Goal: Information Seeking & Learning: Learn about a topic

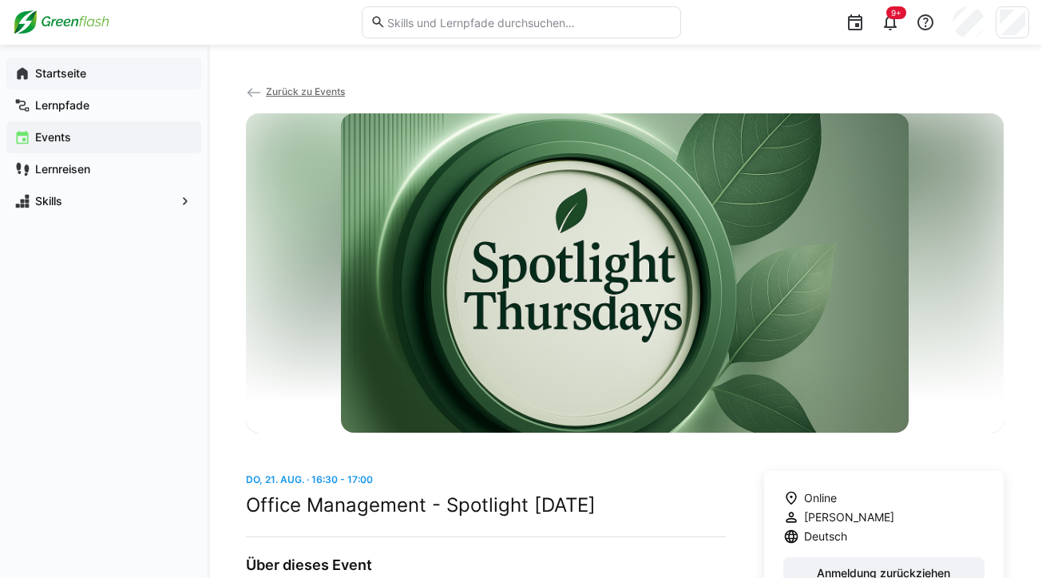
click at [0, 0] on app-navigation-label "Startseite" at bounding box center [0, 0] width 0 height 0
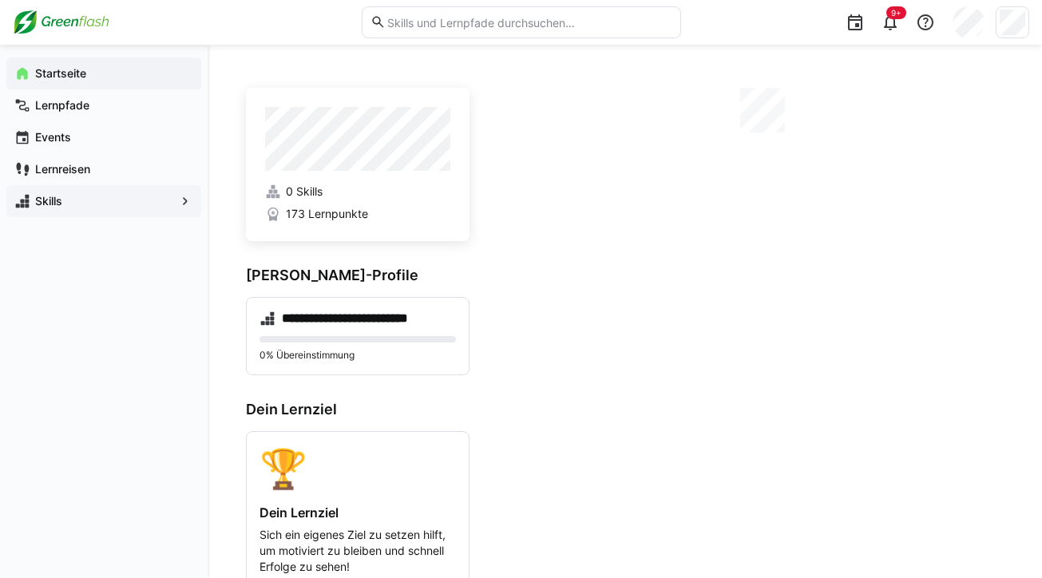
click at [117, 195] on span "Skills" at bounding box center [104, 201] width 142 height 16
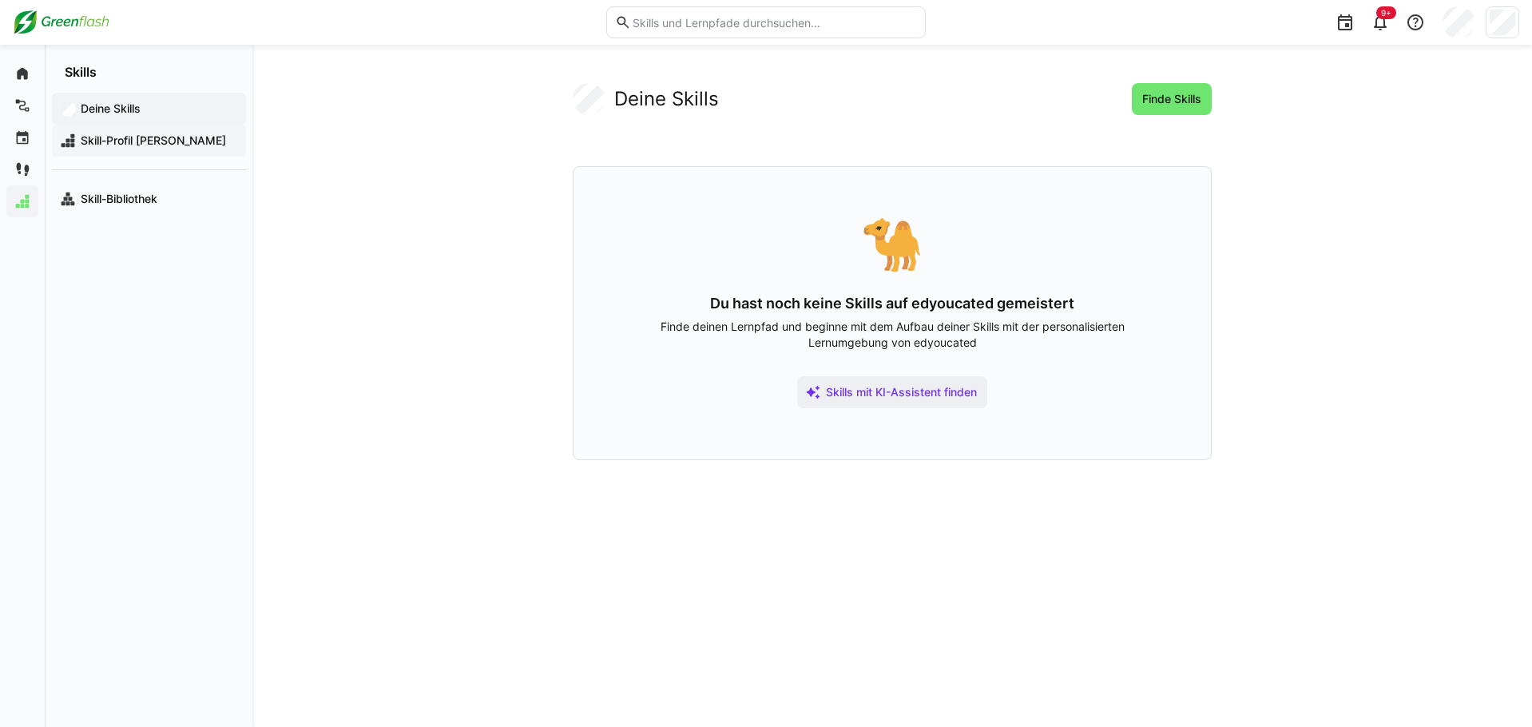
click at [161, 137] on span "Skill-Profil [PERSON_NAME]" at bounding box center [158, 141] width 160 height 16
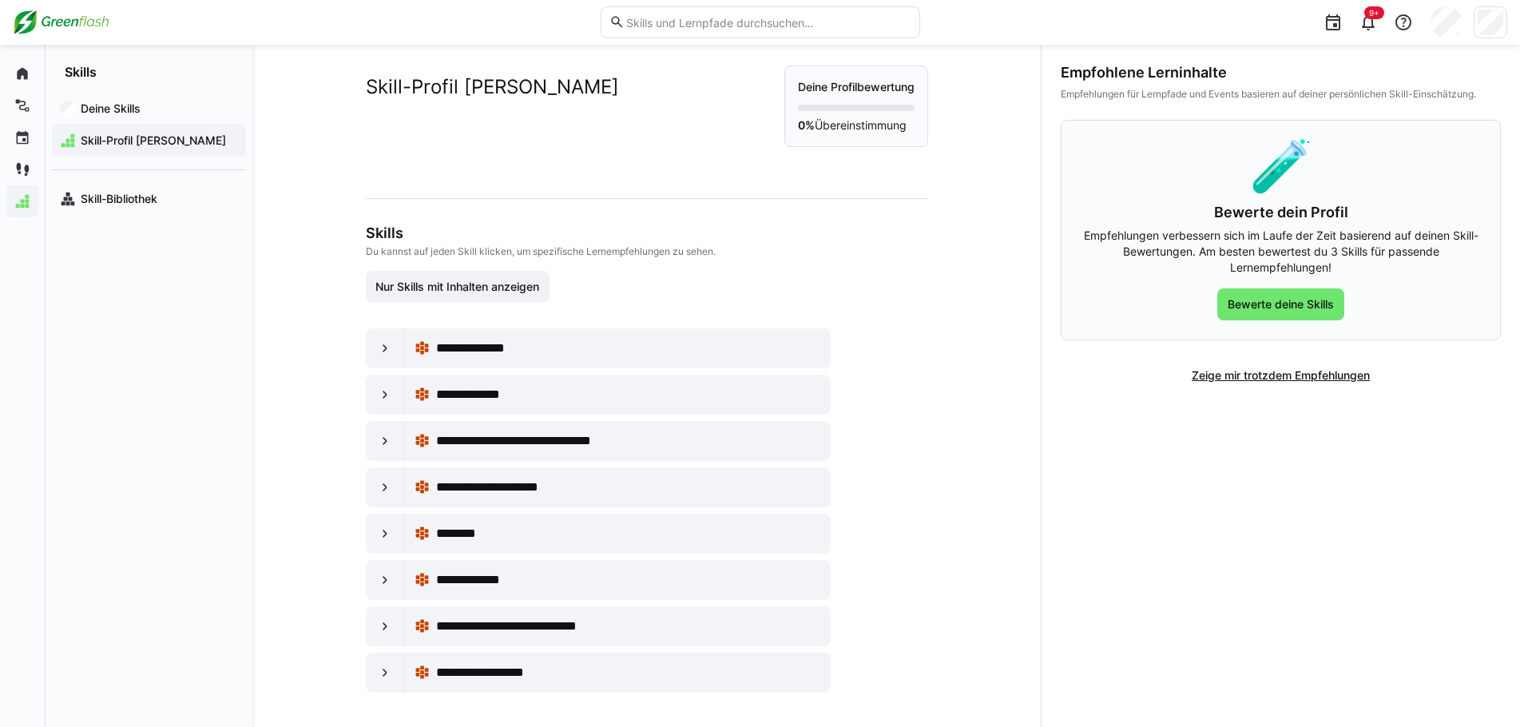
scroll to position [22, 0]
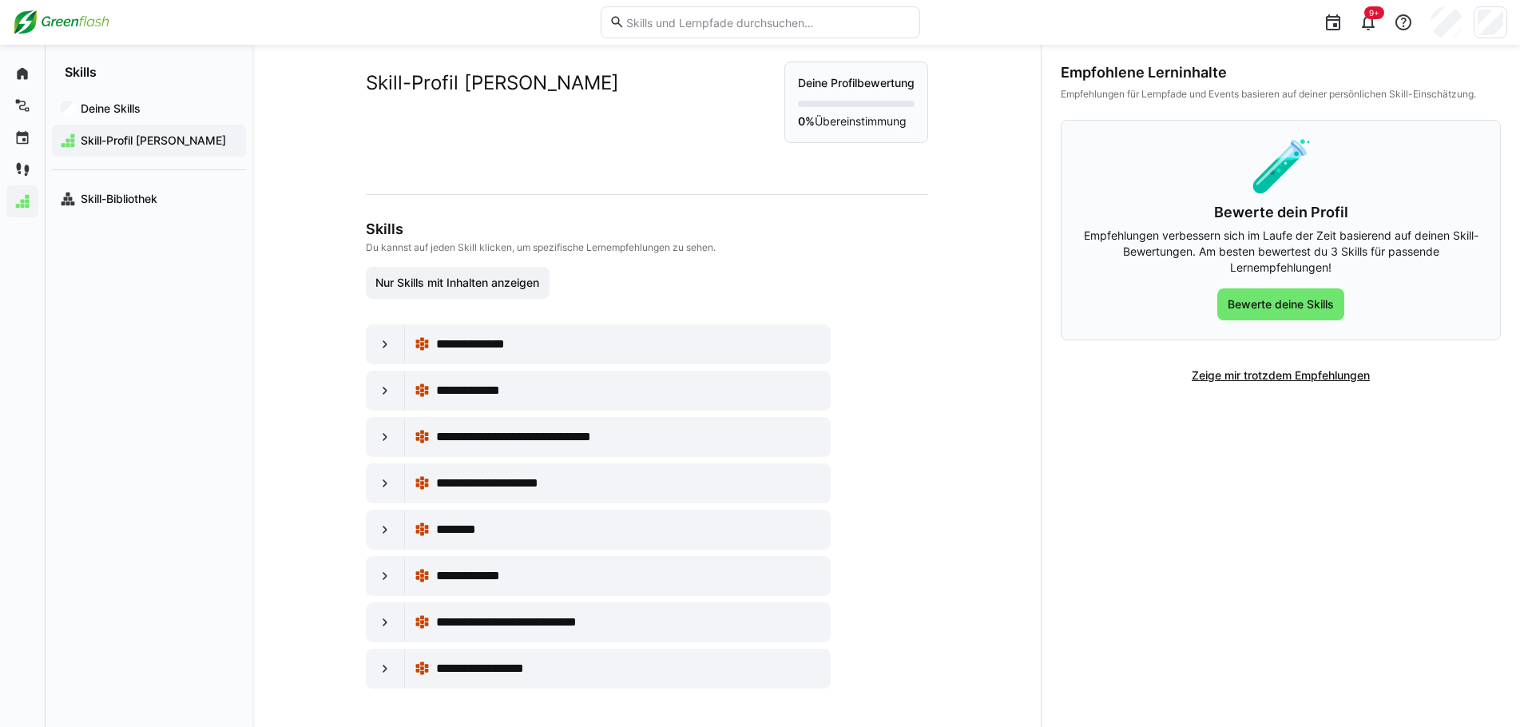
click at [280, 397] on div "**********" at bounding box center [646, 386] width 788 height 682
click at [380, 524] on eds-icon at bounding box center [385, 530] width 16 height 16
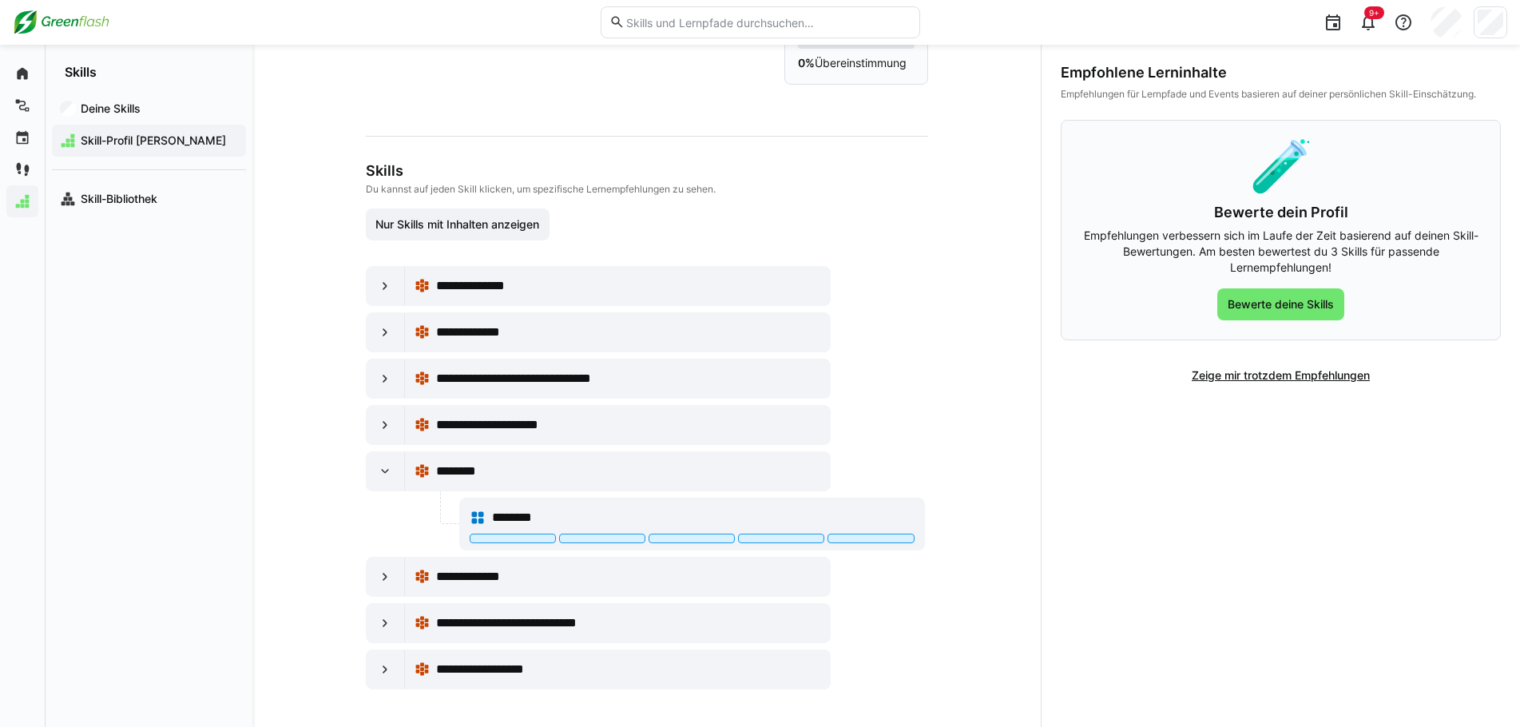
scroll to position [81, 0]
click at [494, 474] on div "********" at bounding box center [628, 470] width 384 height 19
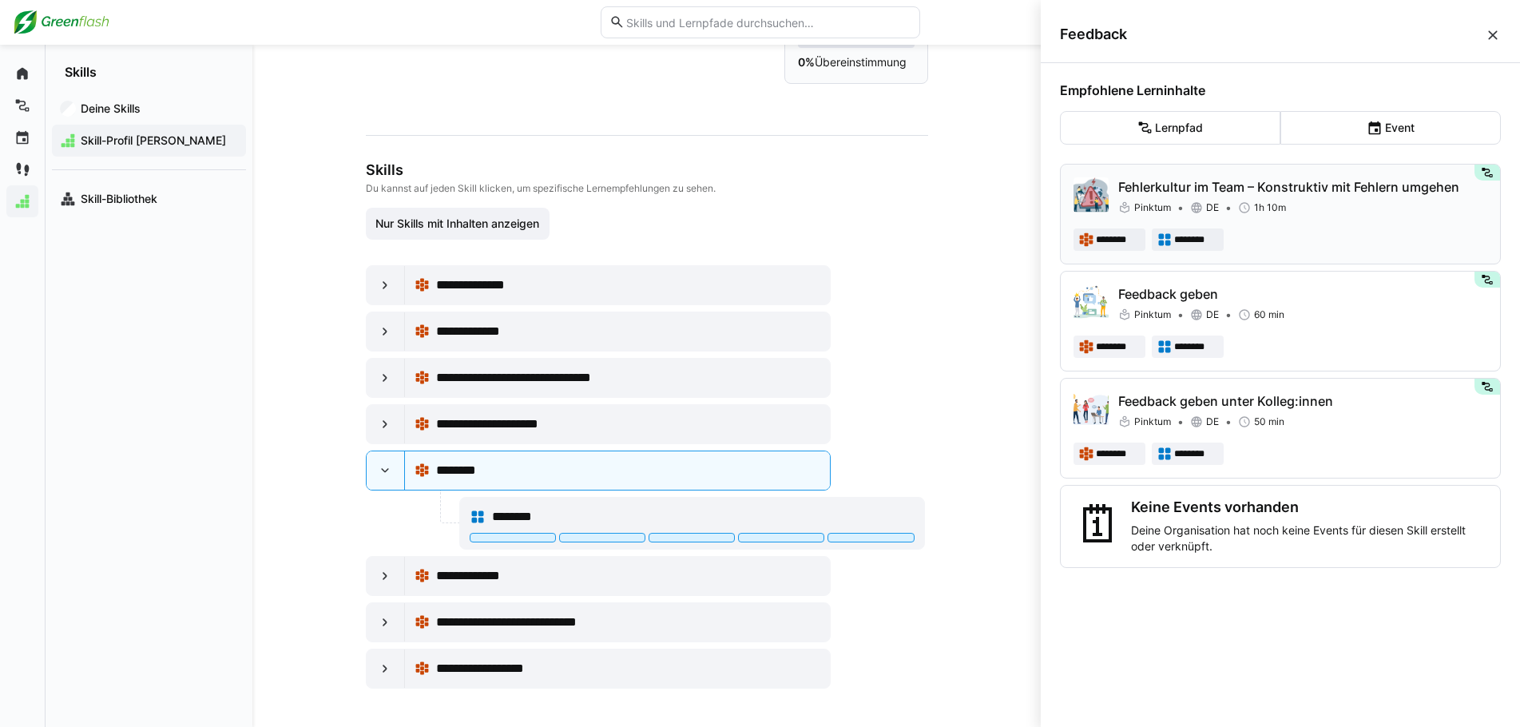
click at [1054, 237] on div "******** ********" at bounding box center [1281, 239] width 414 height 22
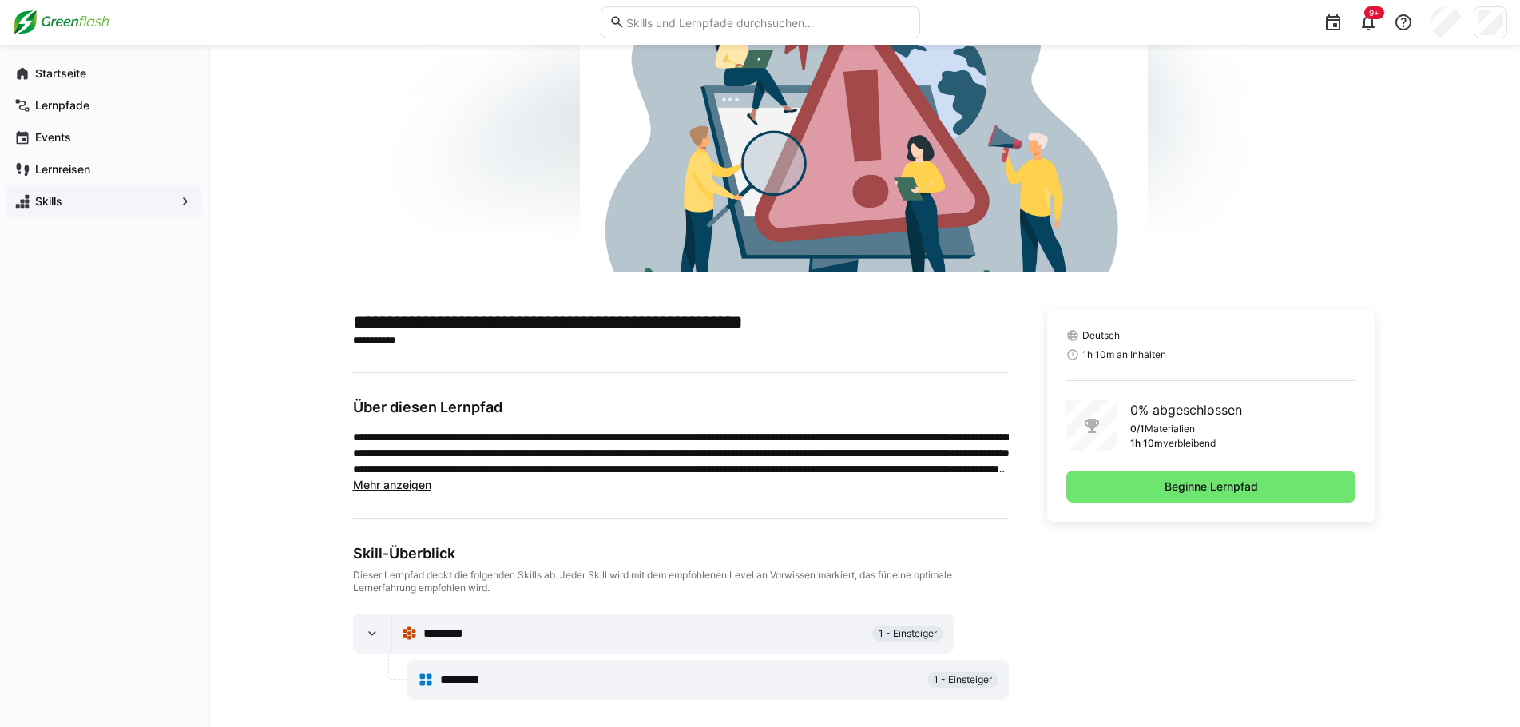
scroll to position [188, 0]
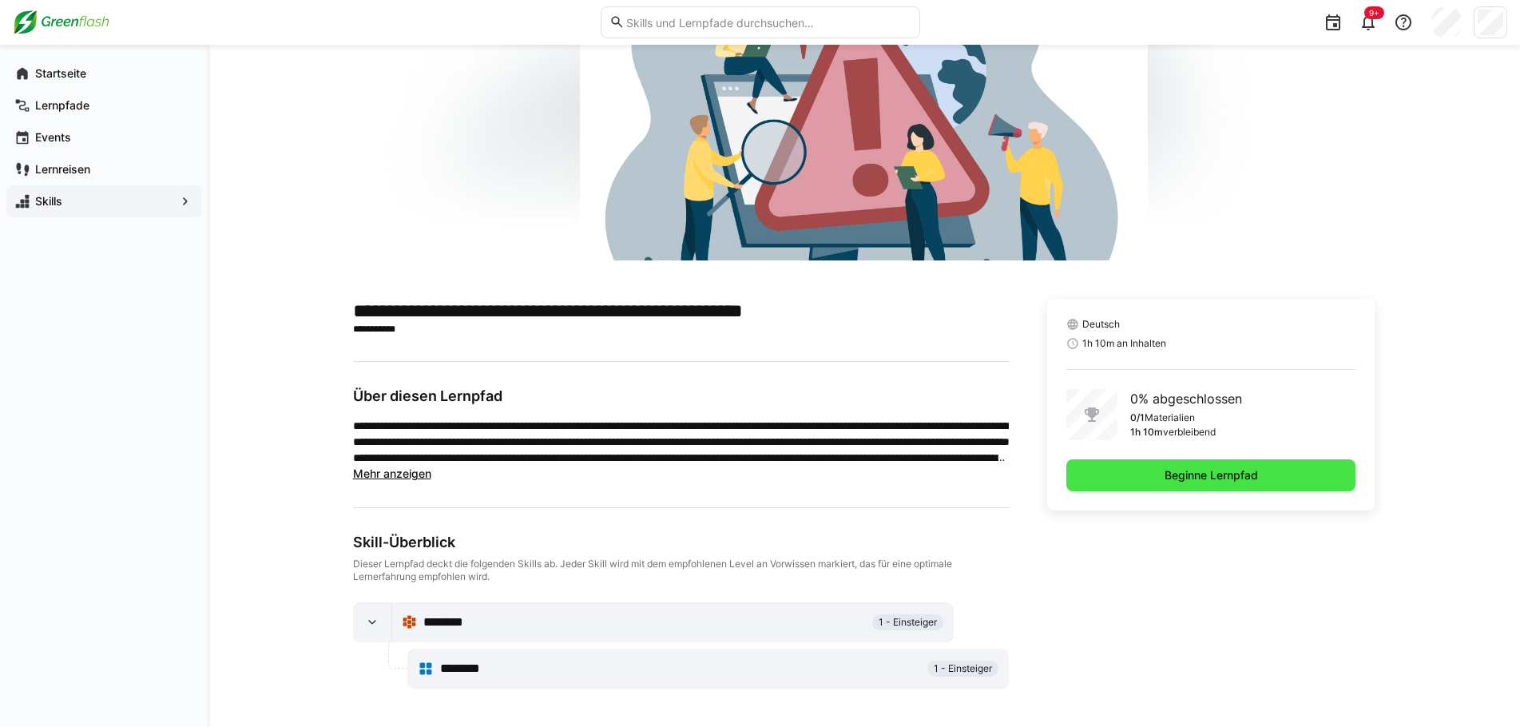
click at [1054, 472] on span "Beginne Lernpfad" at bounding box center [1211, 475] width 98 height 16
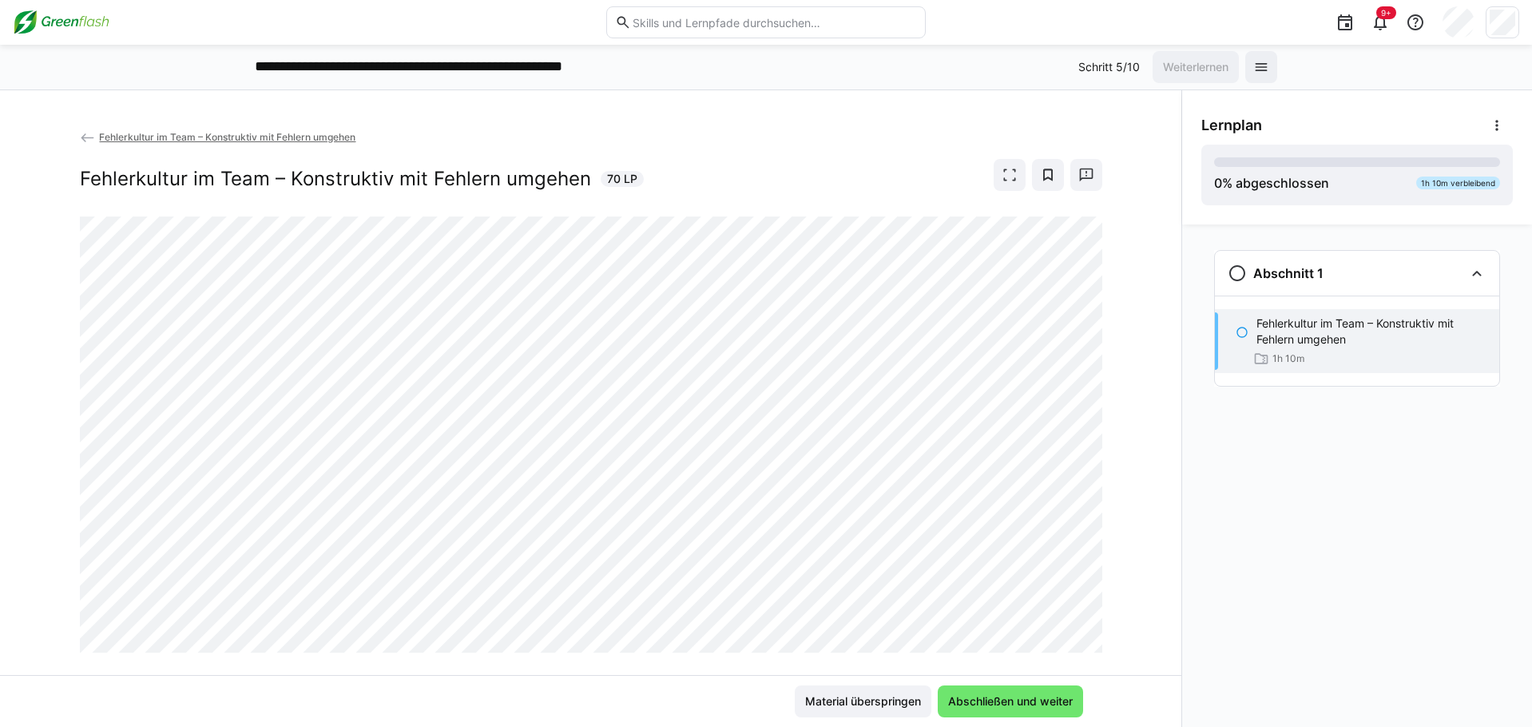
click at [104, 140] on span "Fehlerkultur im Team – Konstruktiv mit Fehlern umgehen" at bounding box center [227, 137] width 256 height 12
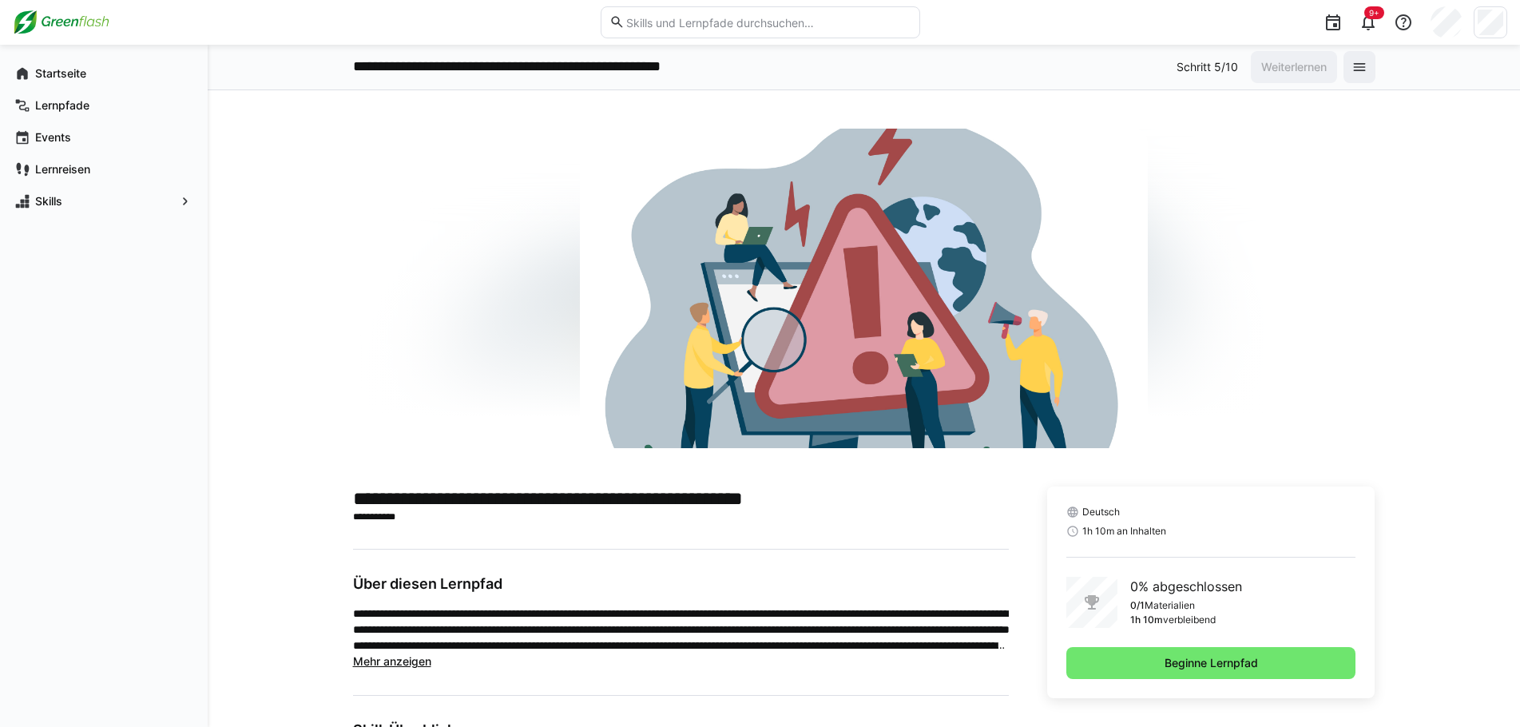
click at [1054, 303] on div at bounding box center [864, 288] width 1022 height 319
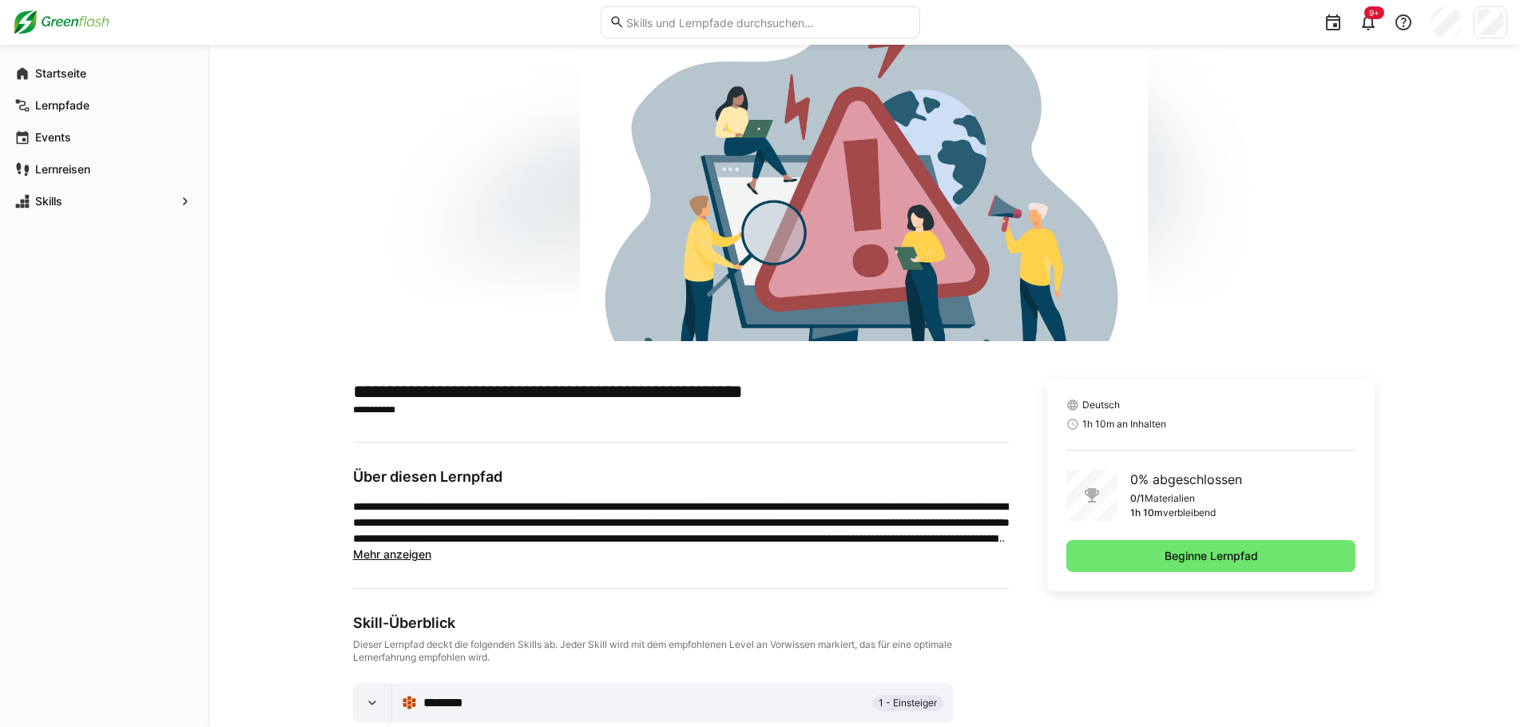
scroll to position [188, 0]
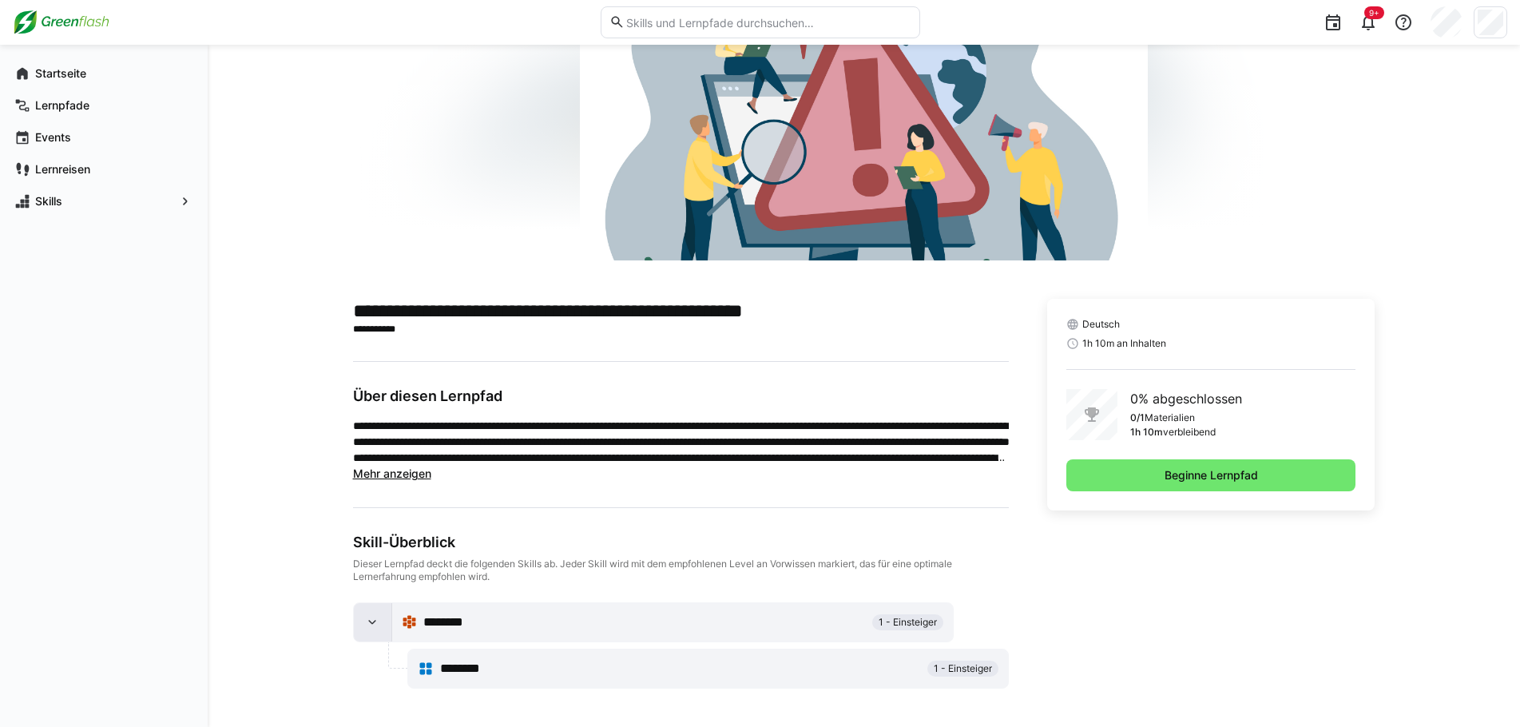
click at [364, 577] on eds-icon at bounding box center [372, 622] width 16 height 16
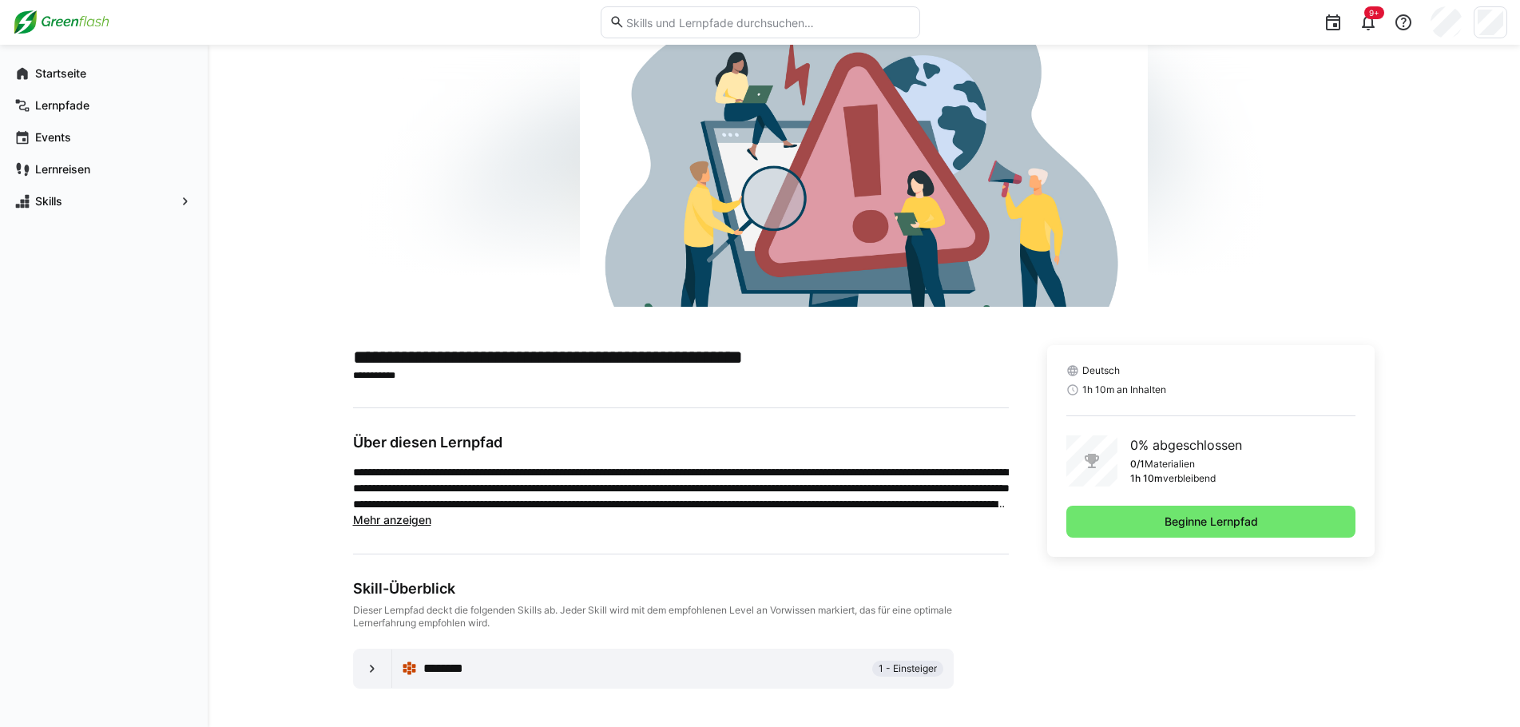
scroll to position [141, 0]
click at [41, 215] on div "Skills" at bounding box center [103, 201] width 195 height 32
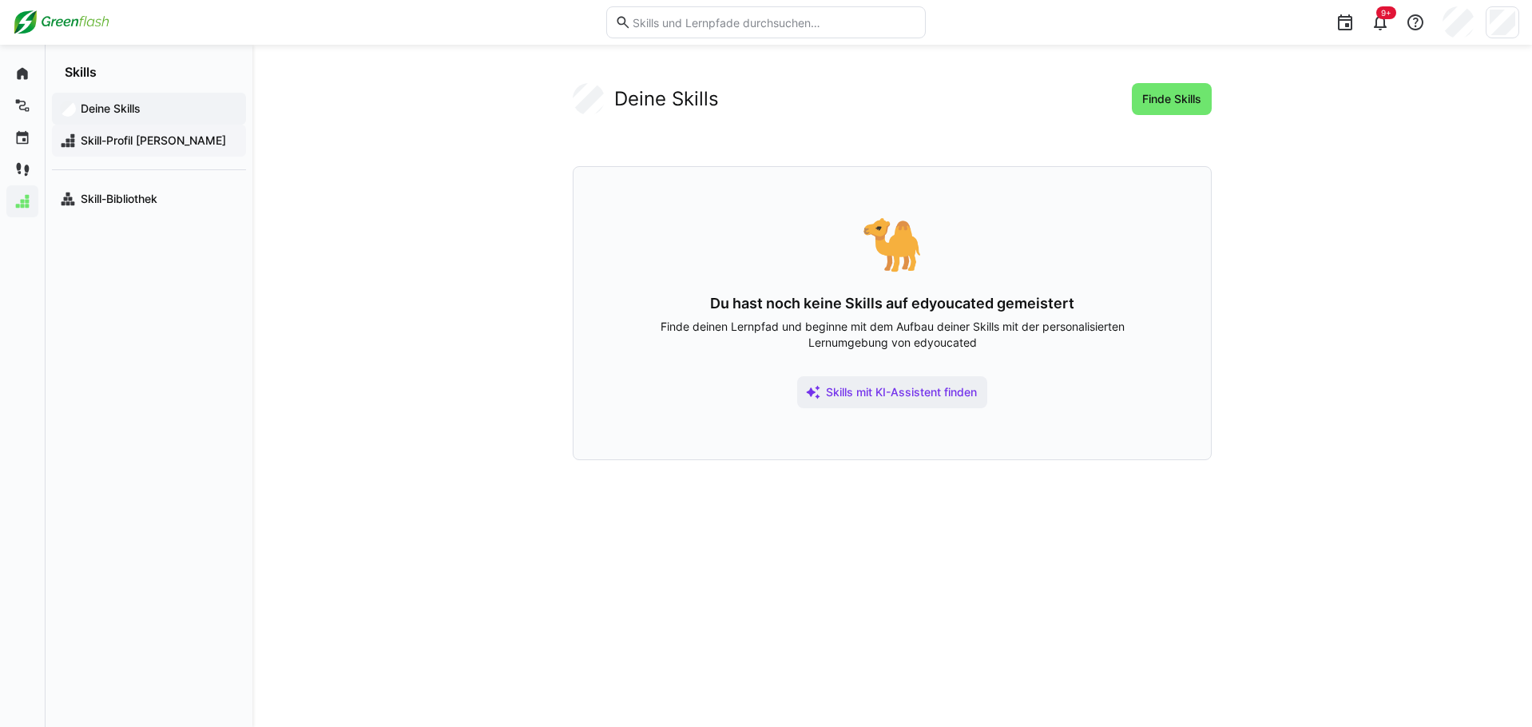
click at [162, 136] on span "Skill-Profil [PERSON_NAME]" at bounding box center [158, 141] width 160 height 16
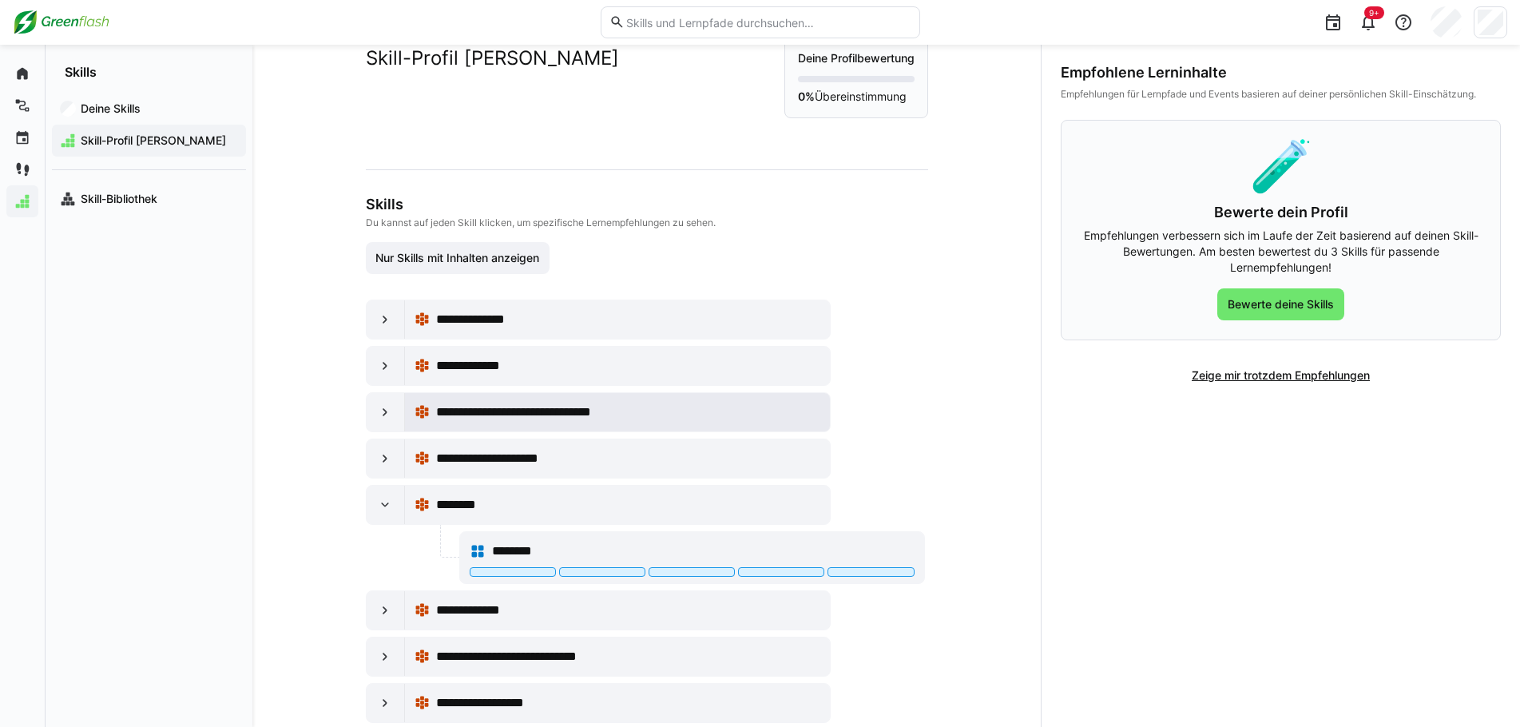
scroll to position [81, 0]
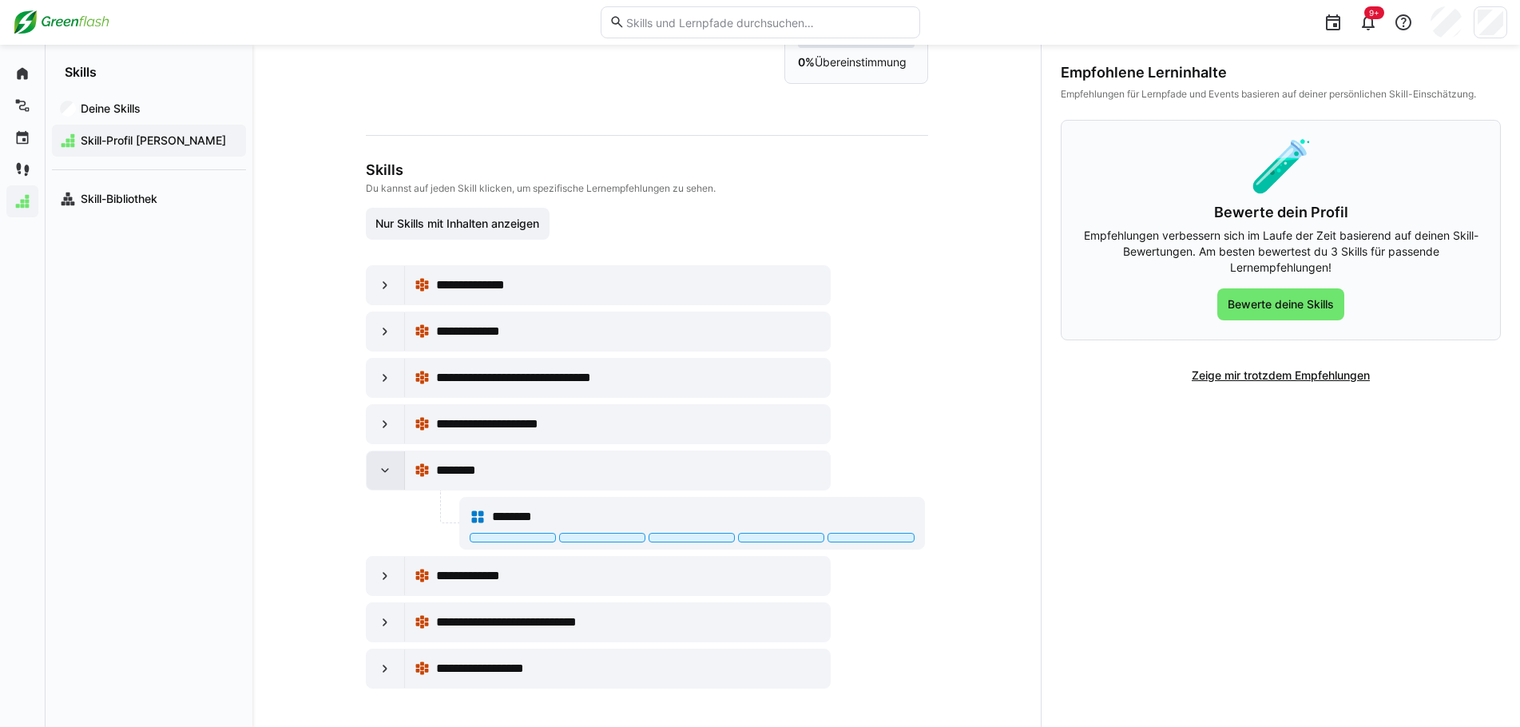
click at [367, 470] on div at bounding box center [386, 470] width 38 height 38
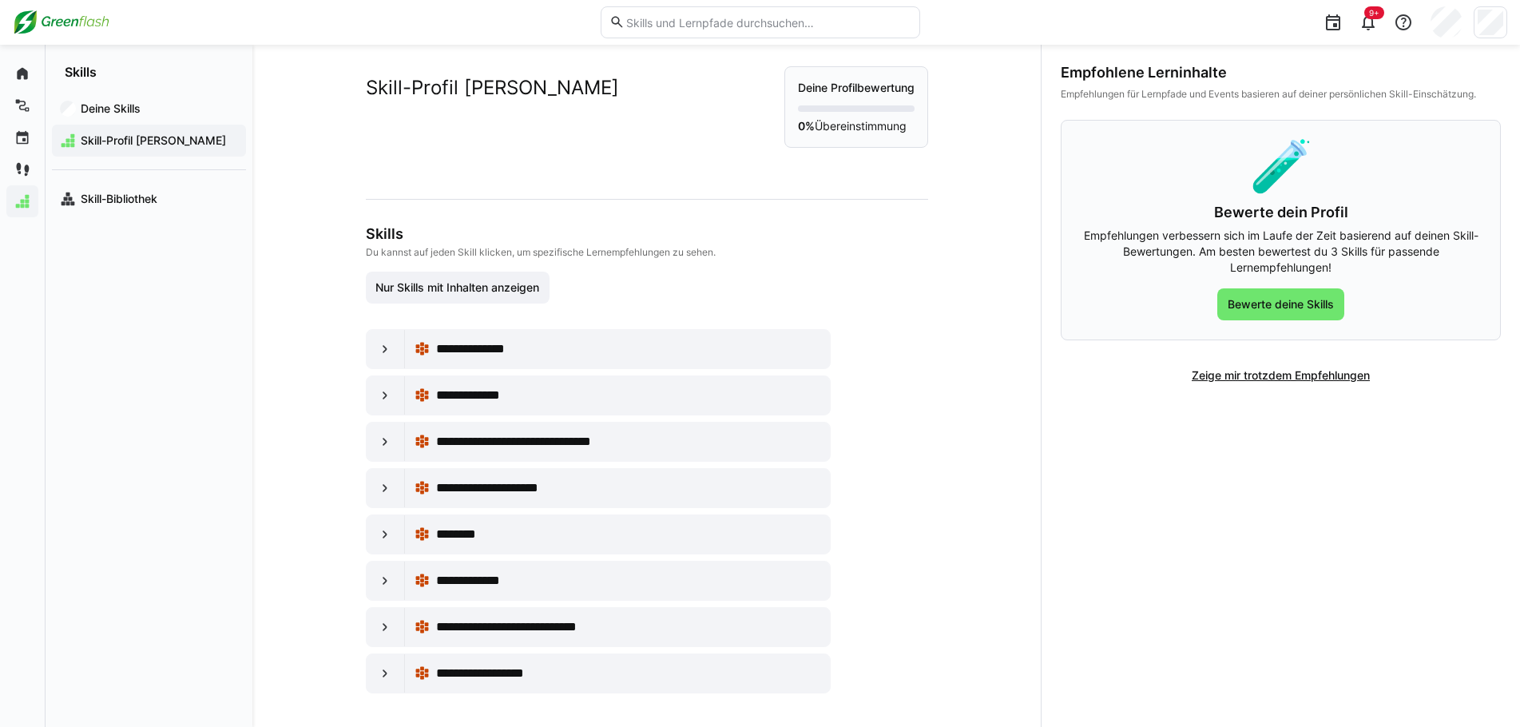
scroll to position [22, 0]
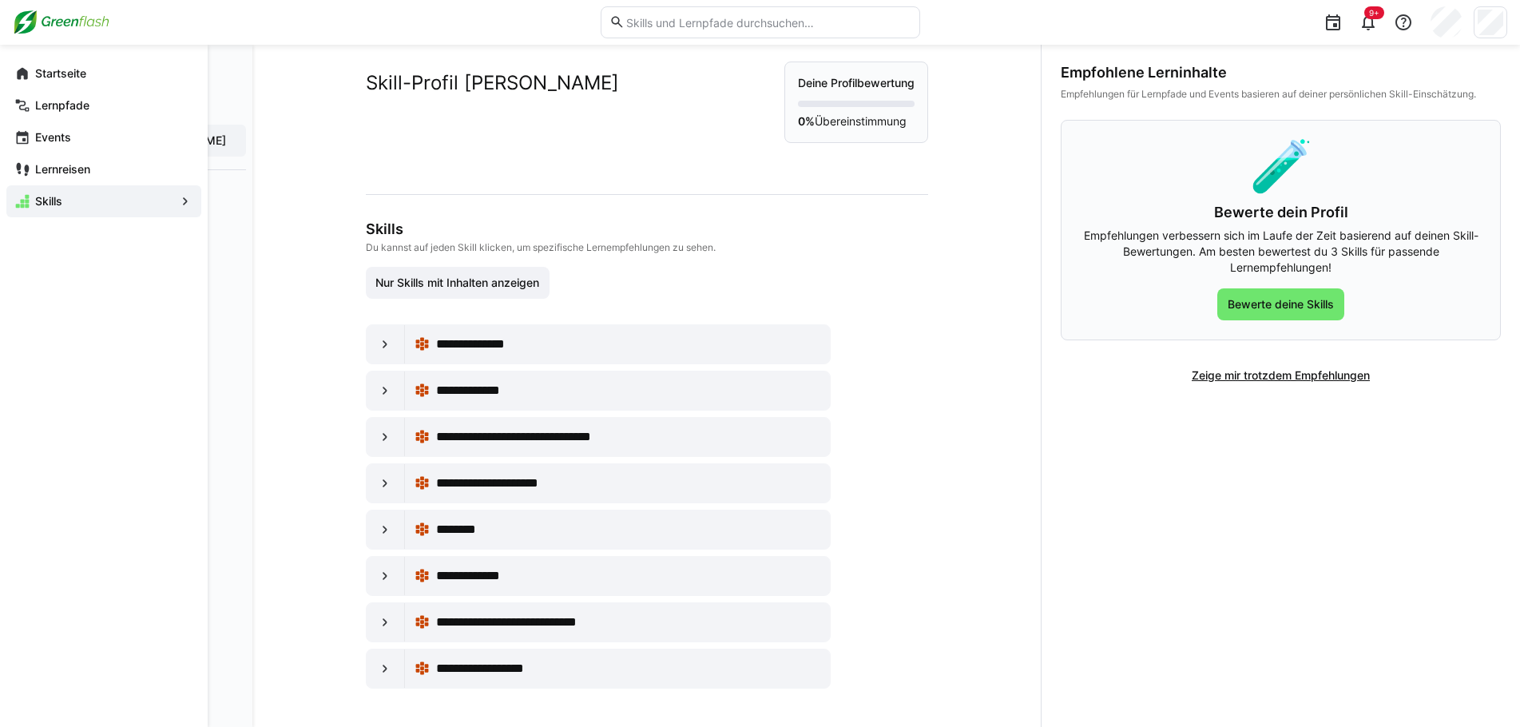
click at [942, 367] on div "**********" at bounding box center [646, 375] width 639 height 704
click at [0, 0] on app-navigation-label "Deine Skills" at bounding box center [0, 0] width 0 height 0
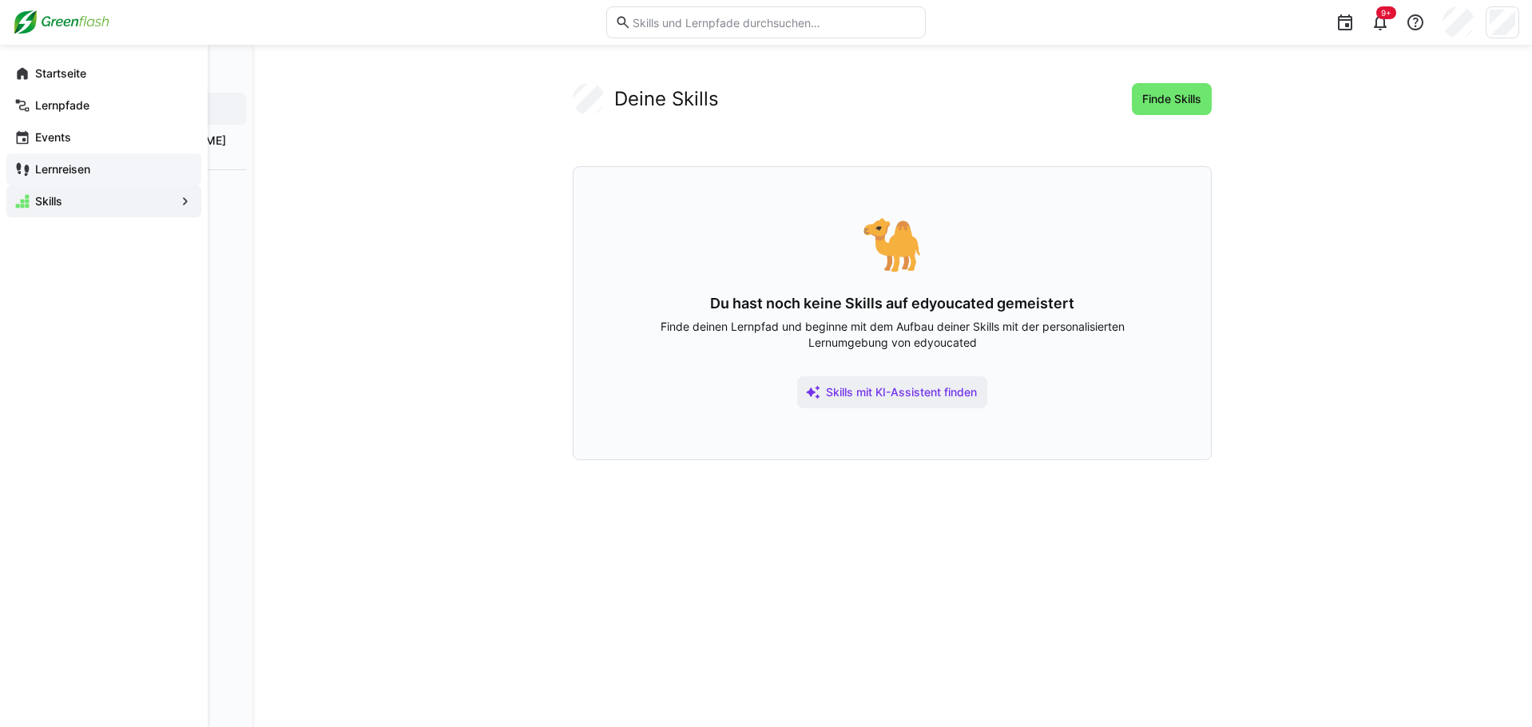
click at [0, 0] on app-navigation-label "Lernreisen" at bounding box center [0, 0] width 0 height 0
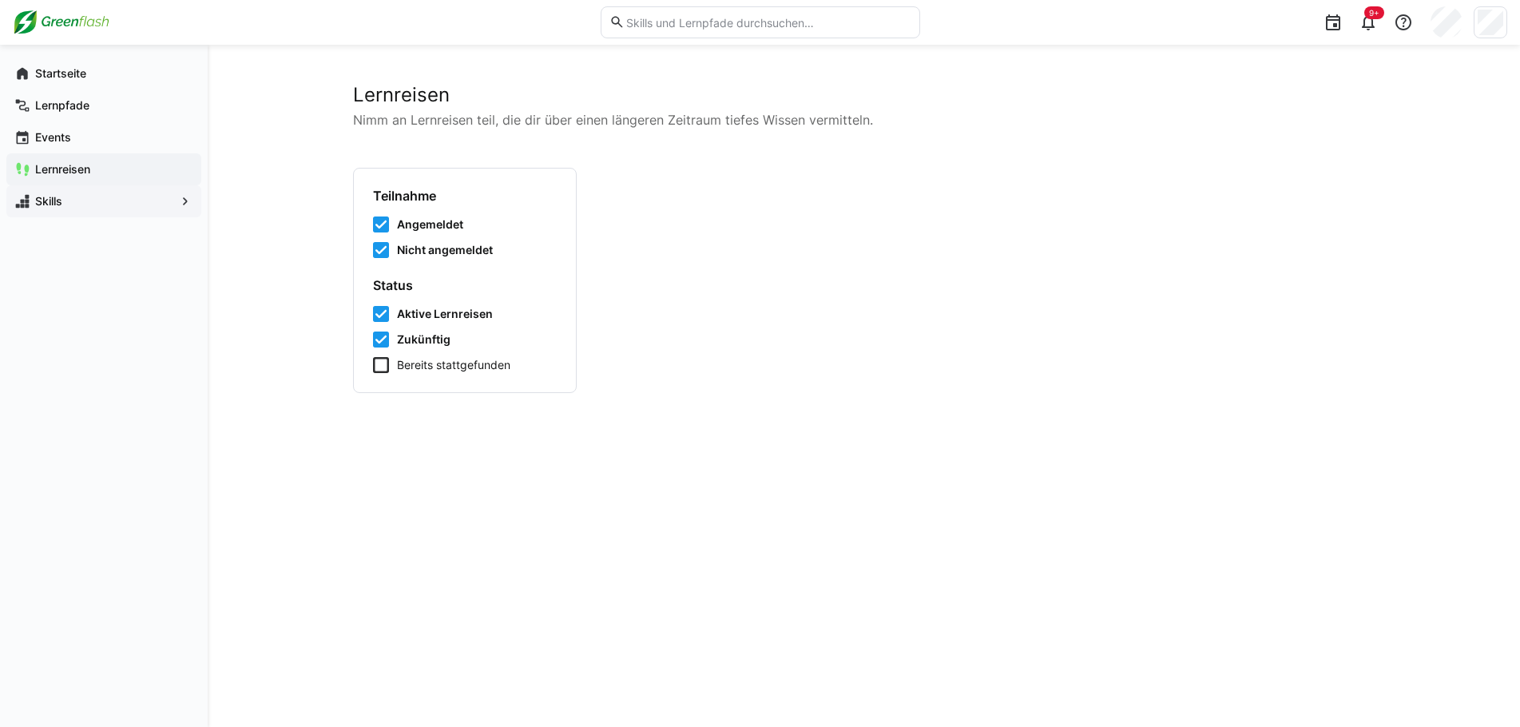
click at [102, 200] on span "Skills" at bounding box center [104, 201] width 142 height 16
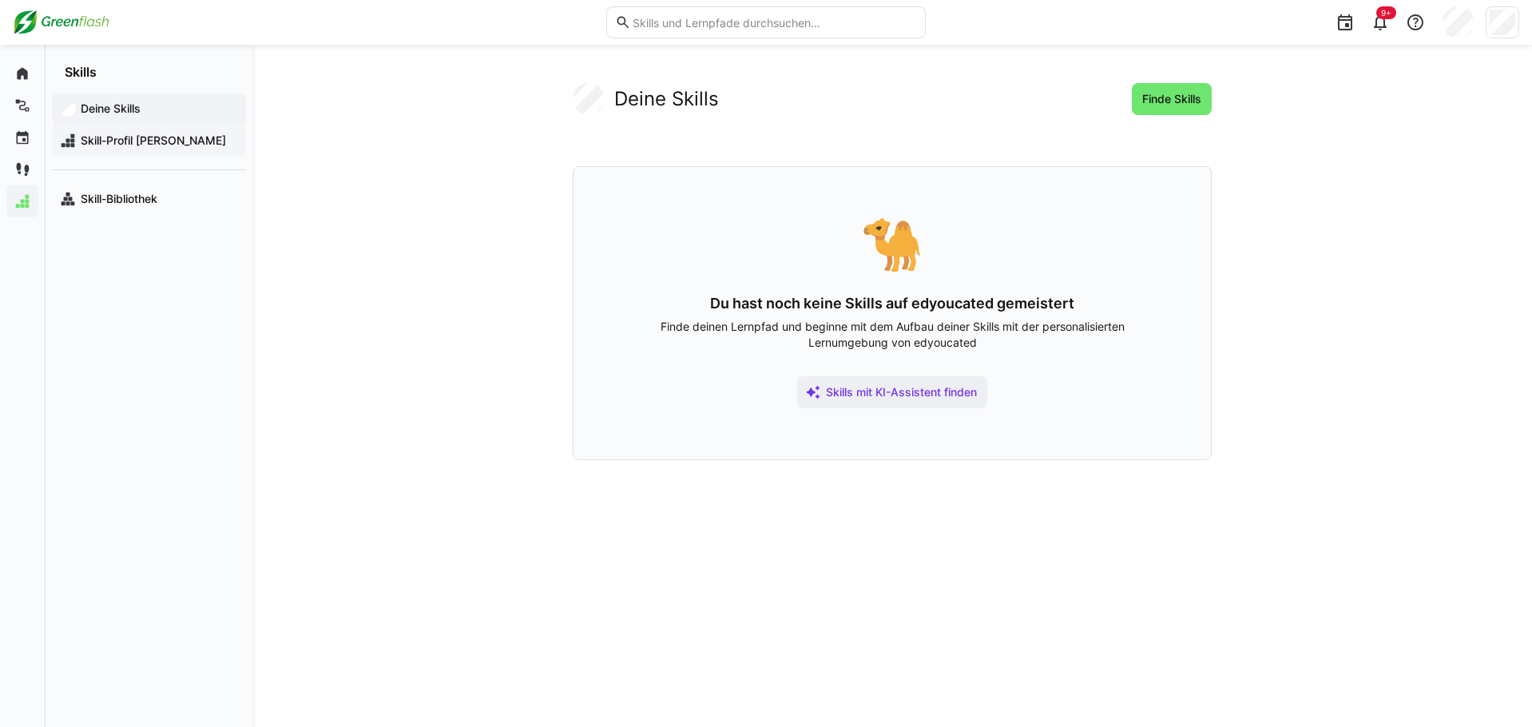
click at [162, 155] on div "Skill-Profil [PERSON_NAME]" at bounding box center [149, 141] width 194 height 32
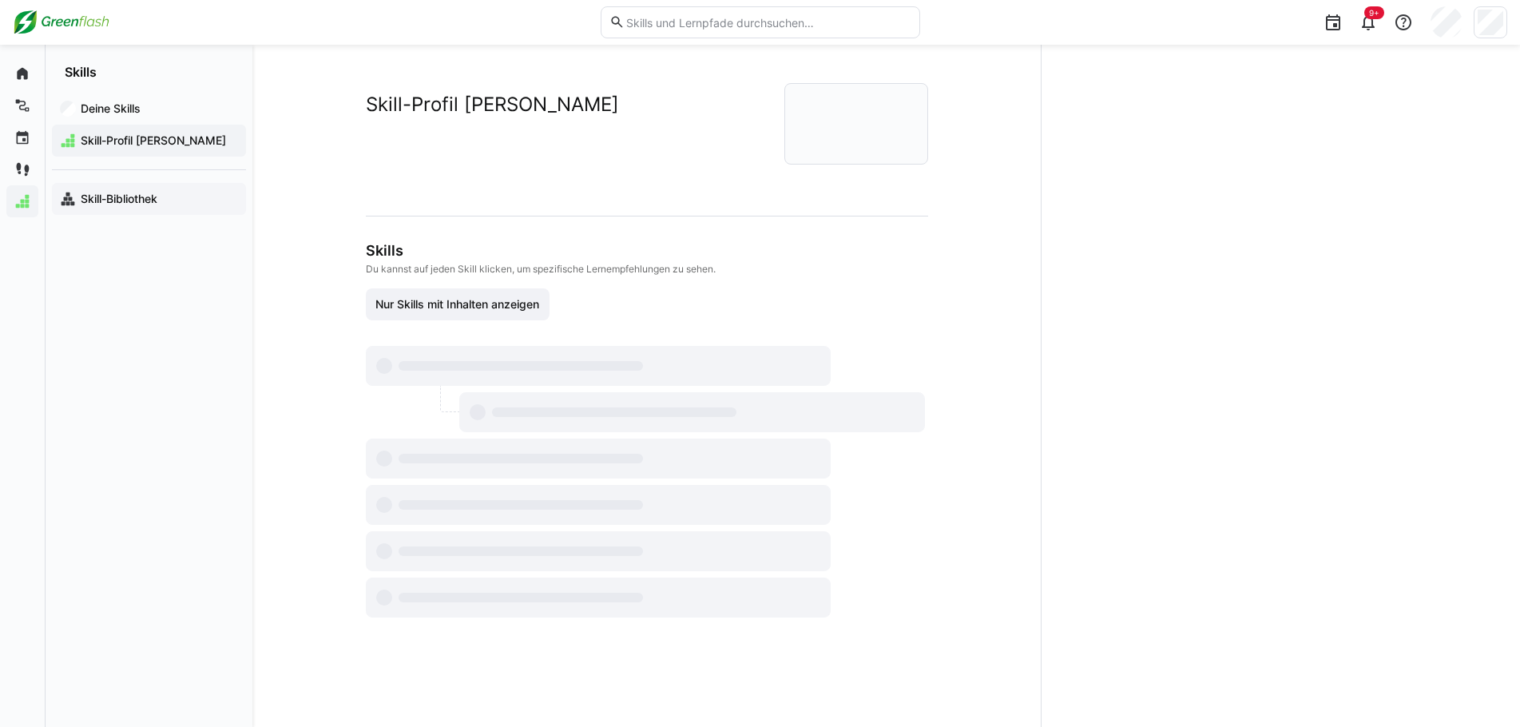
click at [156, 188] on div "Skill-Bibliothek" at bounding box center [149, 199] width 194 height 32
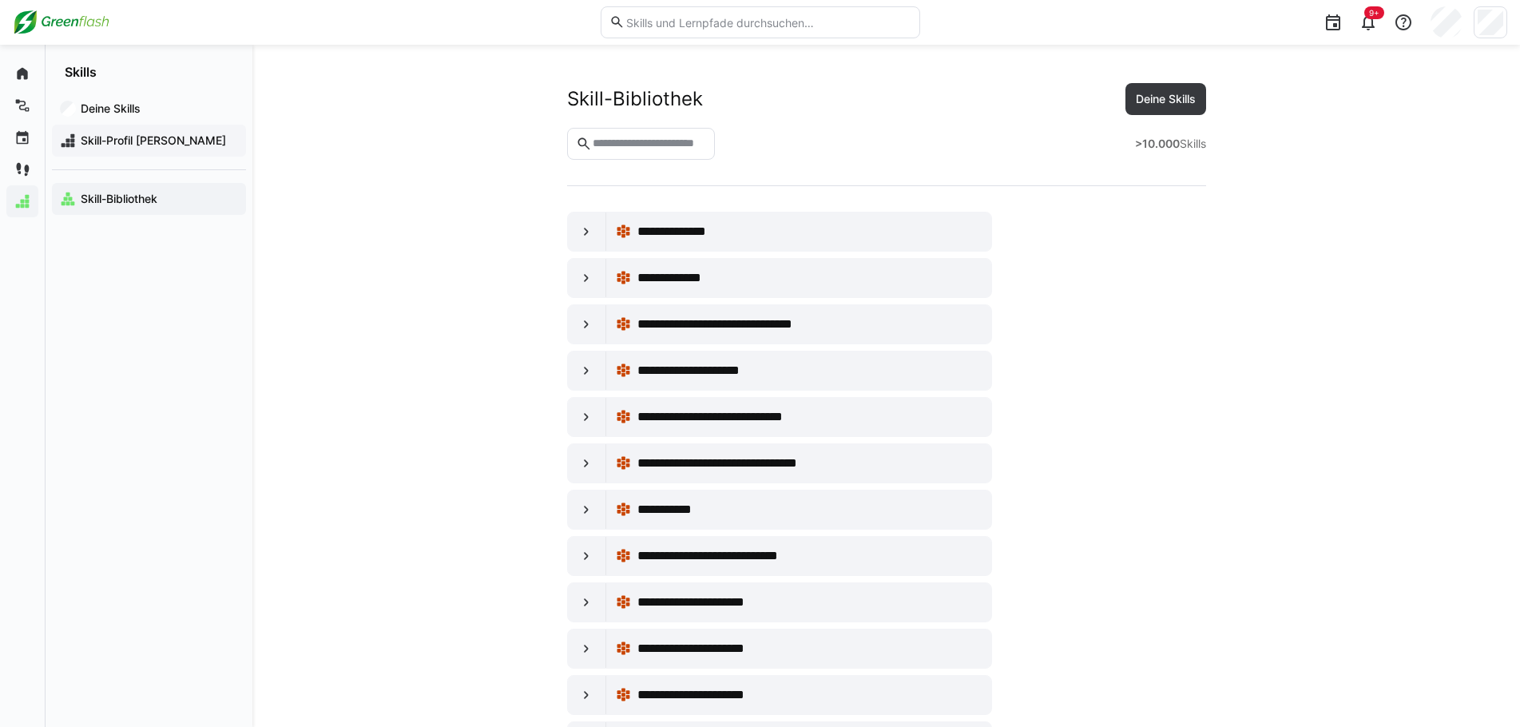
click at [109, 134] on span "Skill-Profil [PERSON_NAME]" at bounding box center [158, 141] width 160 height 16
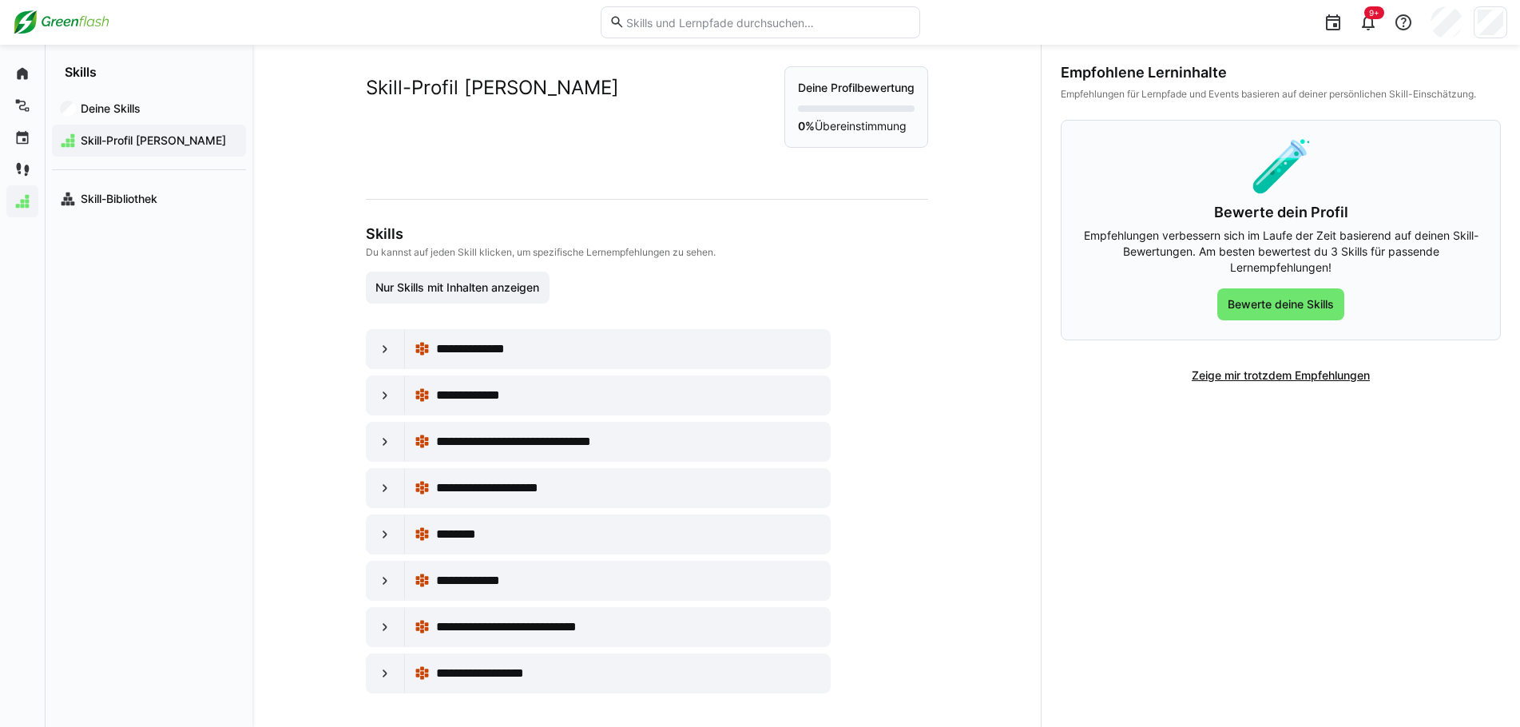
scroll to position [22, 0]
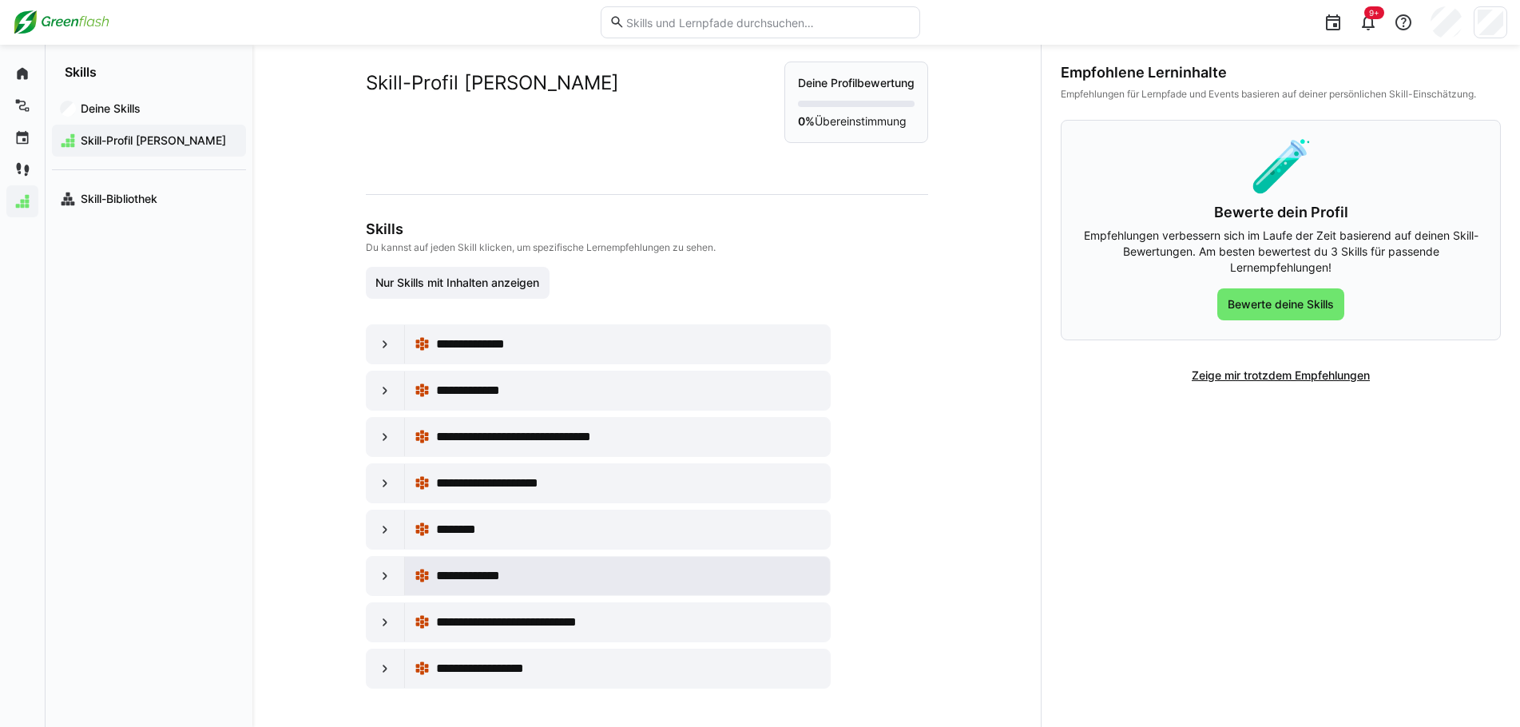
click at [491, 577] on span "**********" at bounding box center [483, 575] width 94 height 19
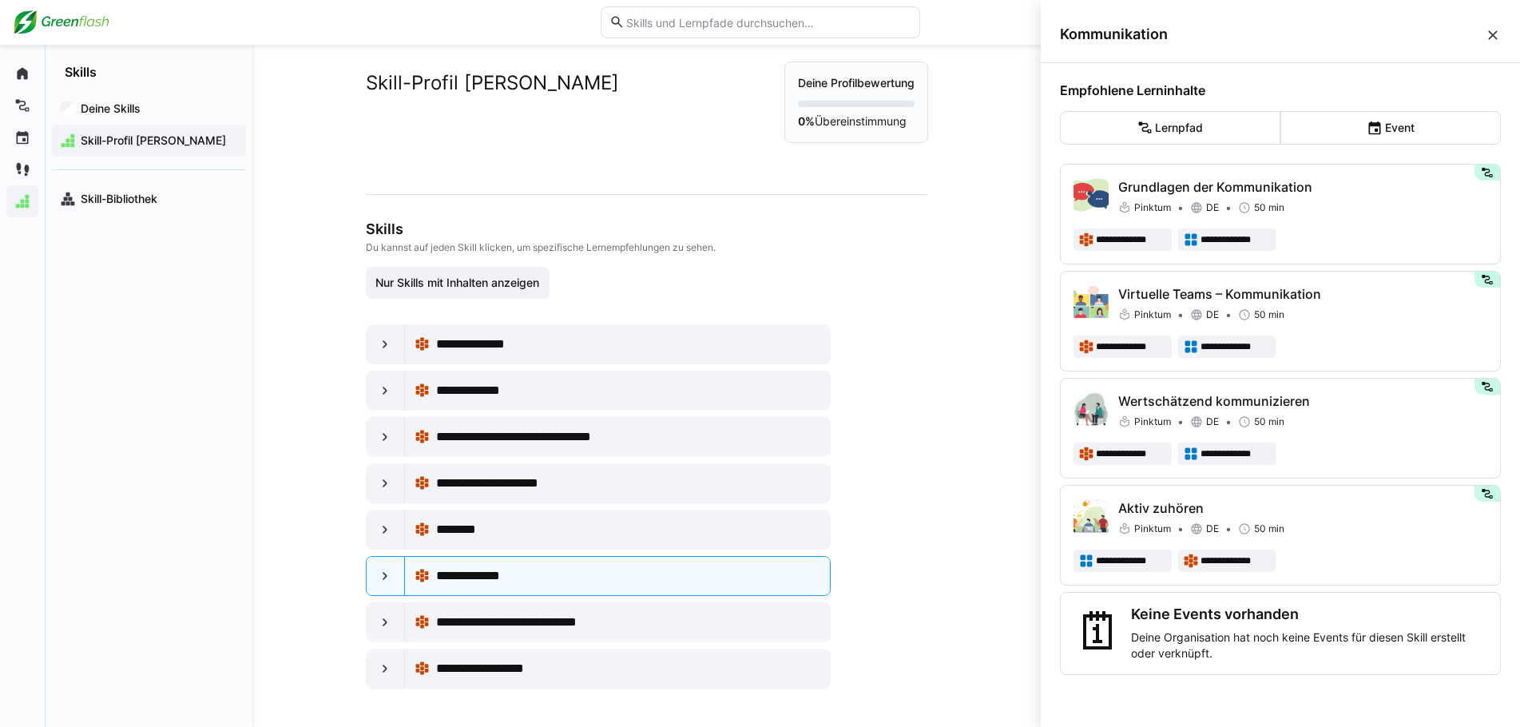
click at [150, 309] on div "Deine Skills Skill-Profil [PERSON_NAME] Skill-Bibliothek" at bounding box center [149, 403] width 207 height 647
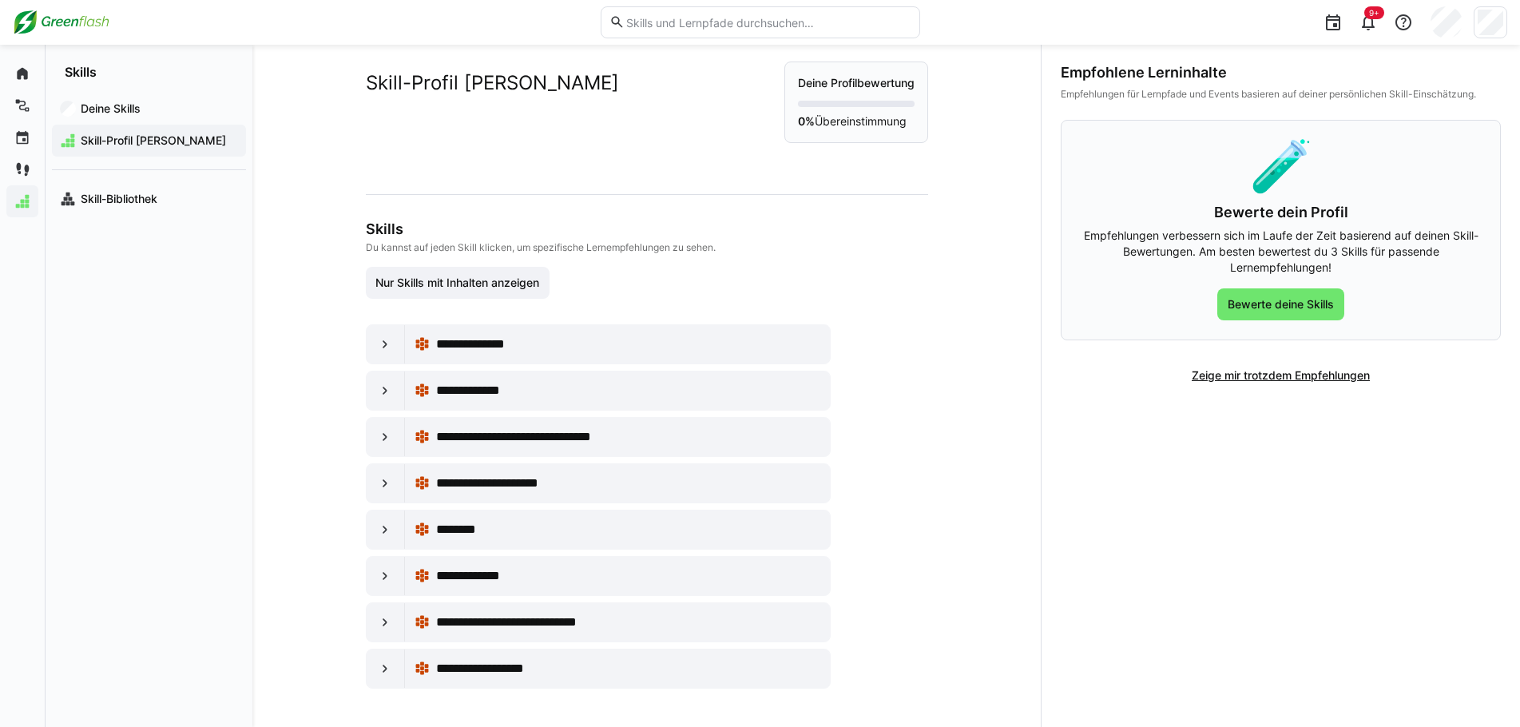
scroll to position [0, 0]
